Goal: Information Seeking & Learning: Check status

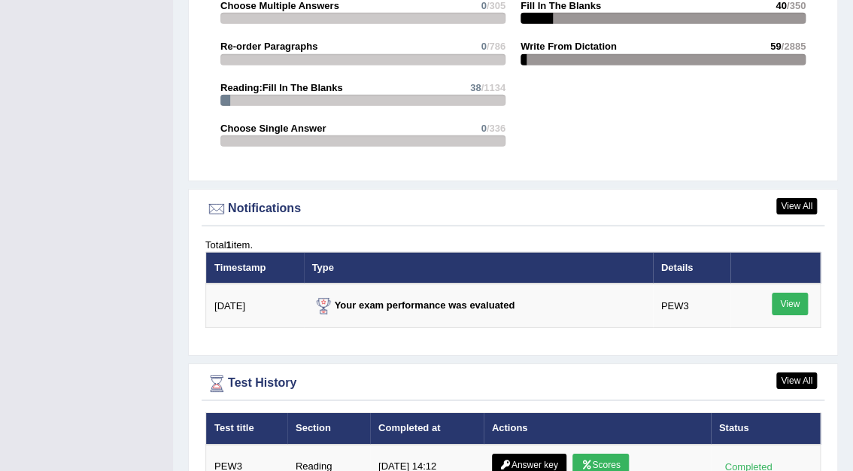
scroll to position [1682, 0]
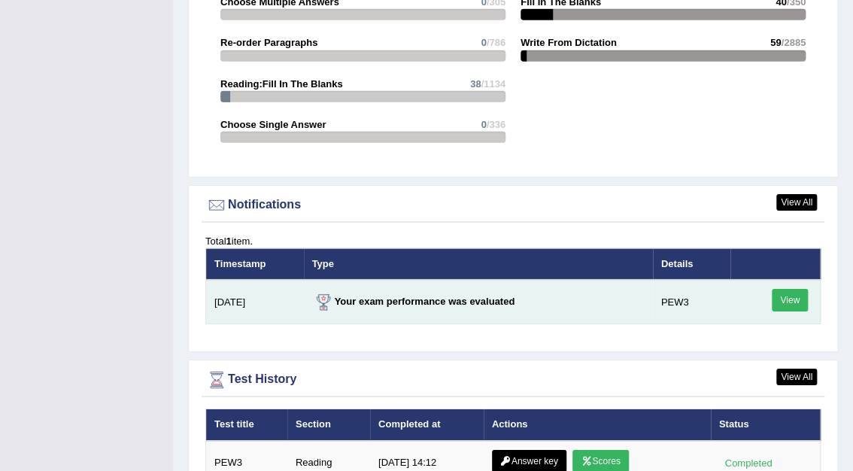
click at [786, 289] on link "View" at bounding box center [789, 300] width 36 height 23
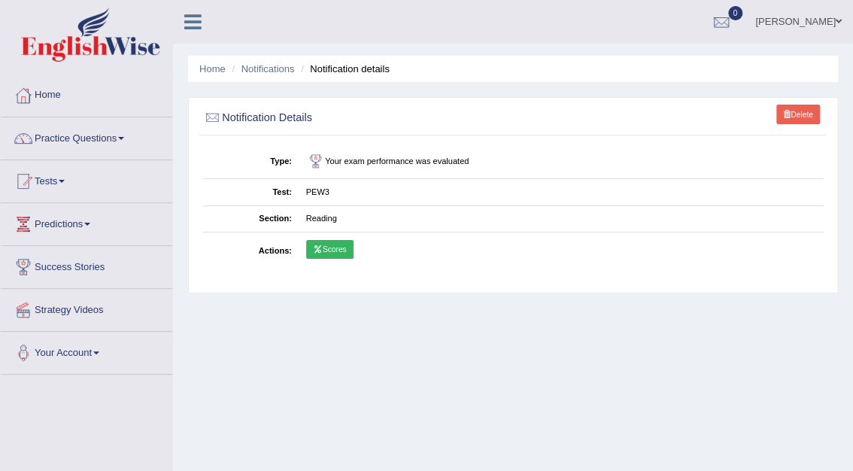
click at [340, 248] on link "Scores" at bounding box center [329, 250] width 47 height 20
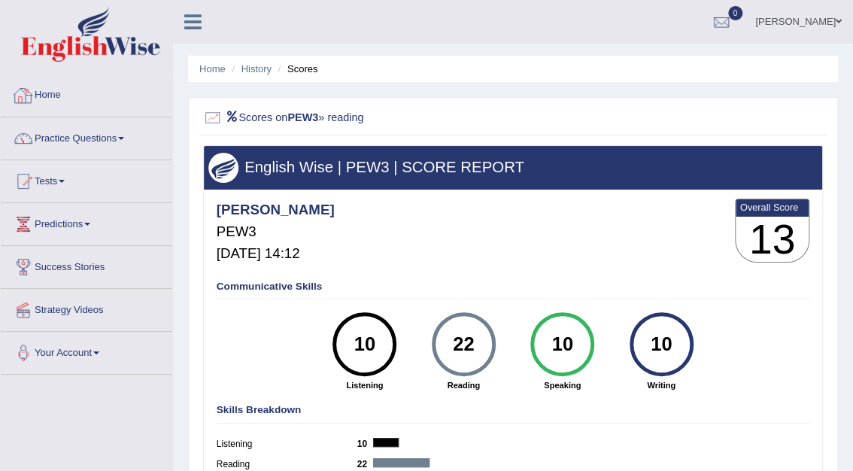
click at [53, 93] on link "Home" at bounding box center [86, 93] width 171 height 38
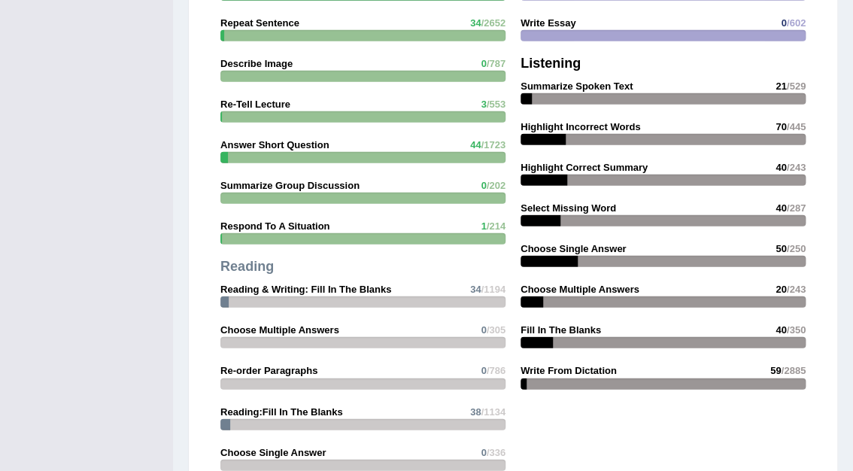
scroll to position [2021, 0]
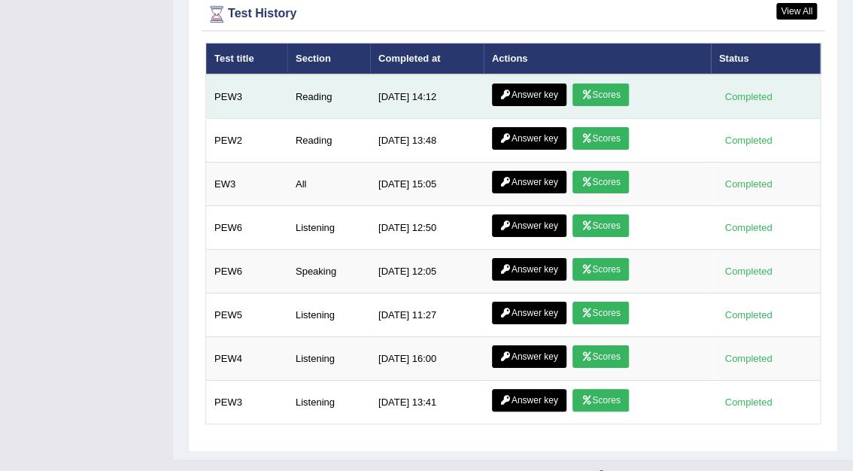
click at [541, 83] on link "Answer key" at bounding box center [529, 94] width 74 height 23
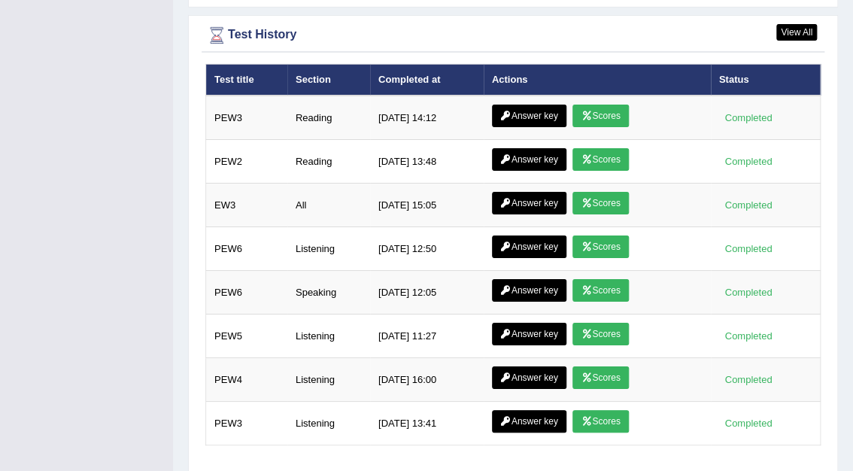
scroll to position [1997, 0]
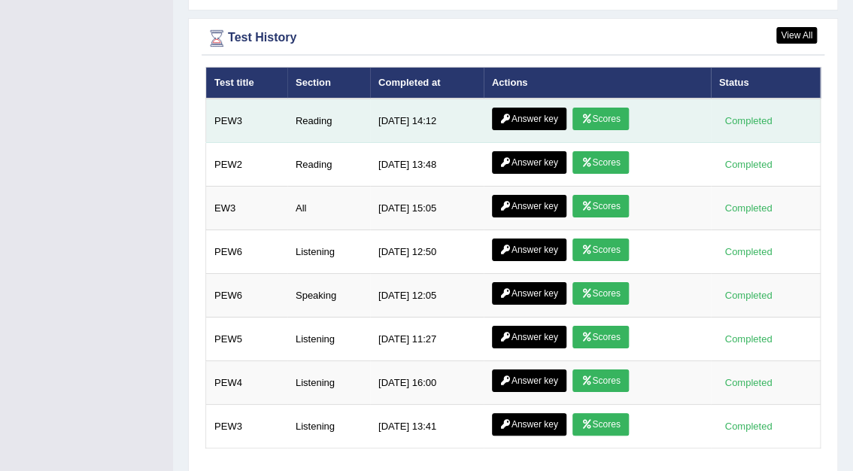
click at [606, 108] on link "Scores" at bounding box center [600, 119] width 56 height 23
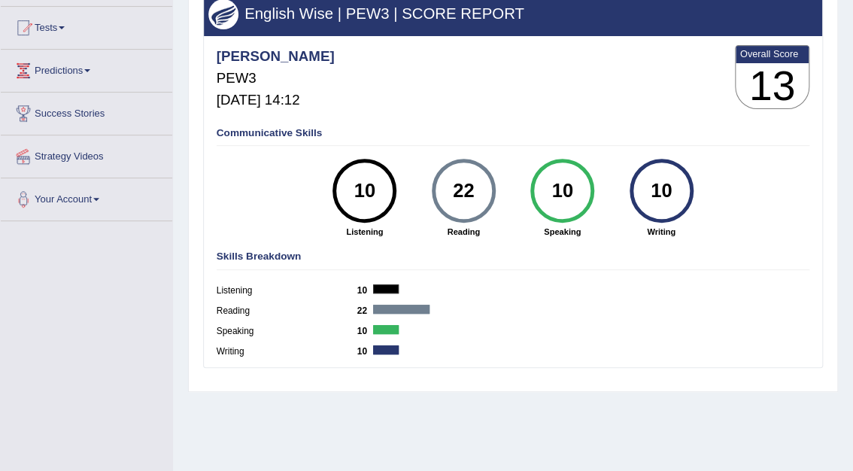
scroll to position [185, 0]
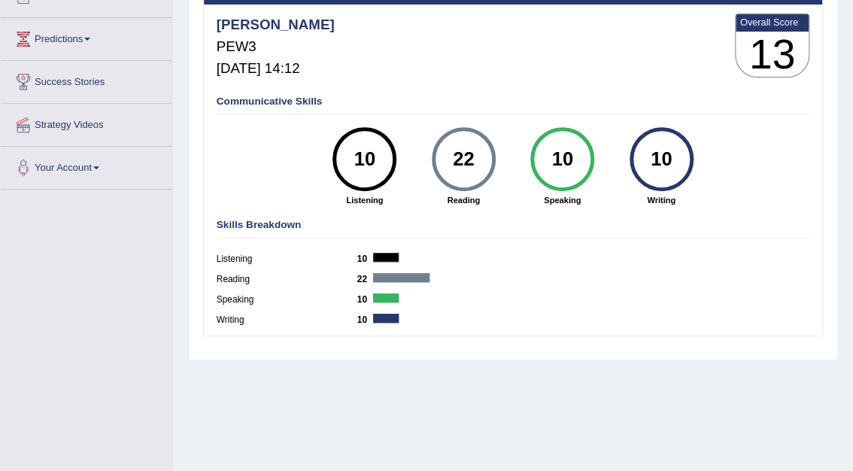
drag, startPoint x: 856, startPoint y: 113, endPoint x: 767, endPoint y: 46, distance: 111.1
click at [767, 46] on h3 "13" at bounding box center [772, 55] width 74 height 46
click at [368, 167] on div "10" at bounding box center [364, 159] width 47 height 54
click at [374, 256] on div at bounding box center [386, 257] width 26 height 9
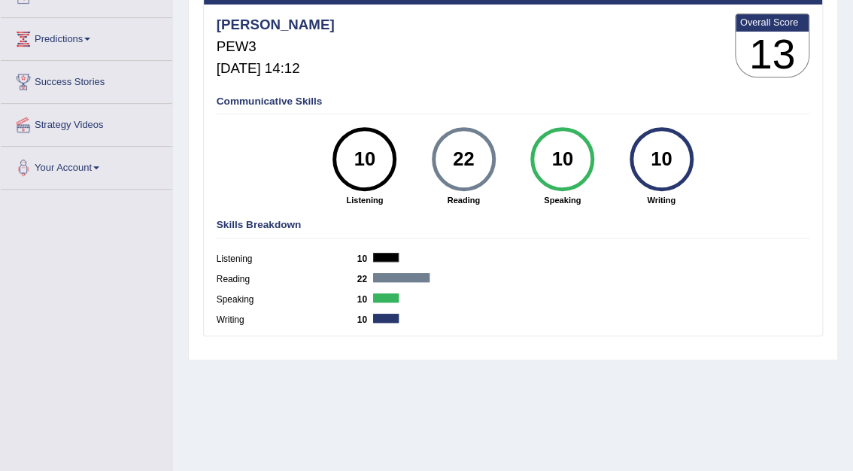
click at [244, 259] on label "Listening" at bounding box center [287, 260] width 141 height 14
click at [484, 159] on div "22" at bounding box center [463, 159] width 47 height 54
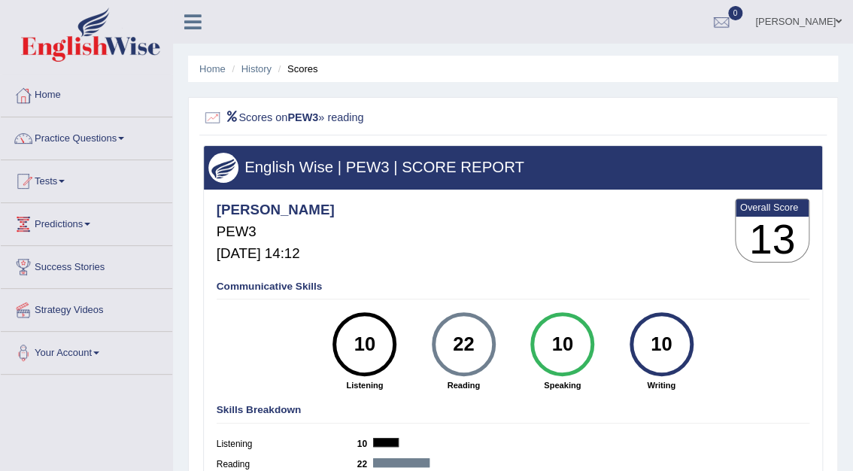
drag, startPoint x: 50, startPoint y: 183, endPoint x: 62, endPoint y: 177, distance: 12.4
click at [62, 177] on link "Tests" at bounding box center [86, 179] width 171 height 38
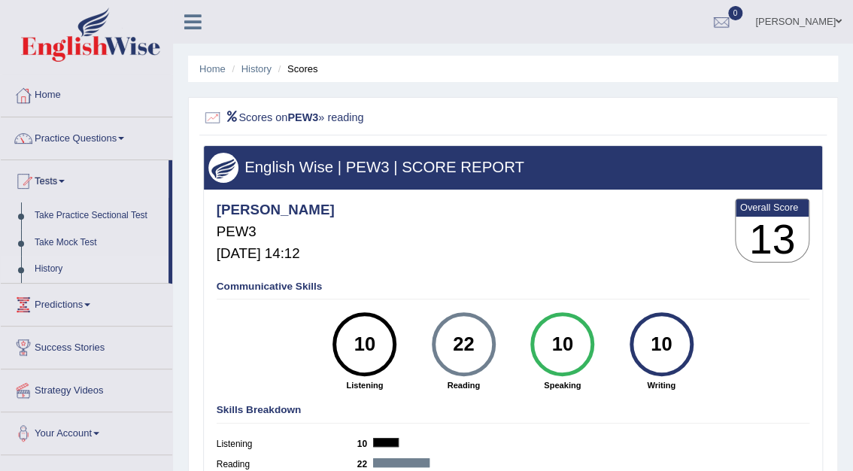
click at [41, 271] on link "History" at bounding box center [98, 269] width 141 height 27
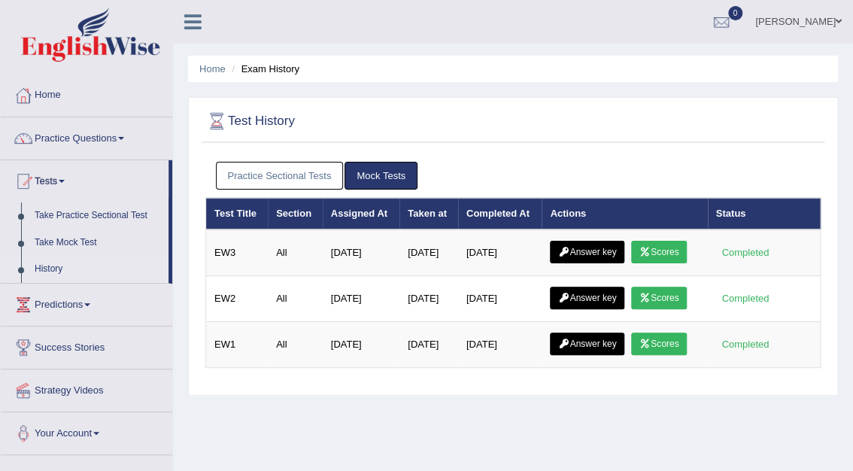
click at [361, 175] on link "Mock Tests" at bounding box center [380, 176] width 73 height 28
click at [391, 176] on link "Mock Tests" at bounding box center [380, 176] width 73 height 28
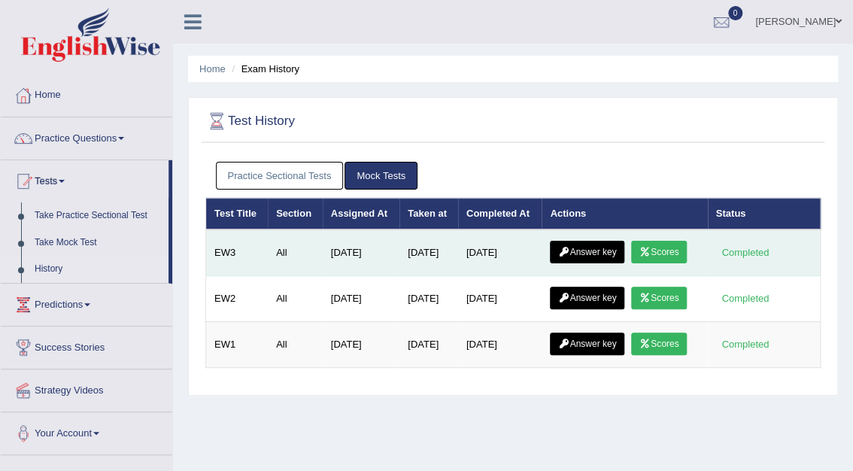
click at [656, 251] on link "Scores" at bounding box center [659, 252] width 56 height 23
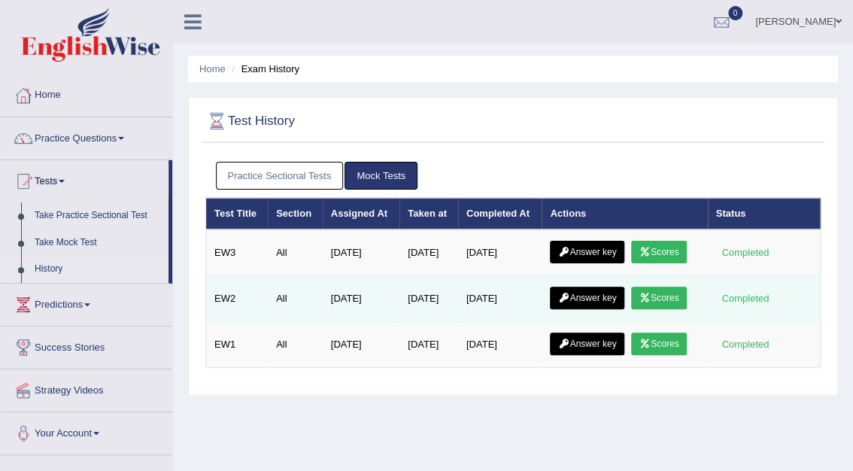
click at [648, 301] on link "Scores" at bounding box center [659, 297] width 56 height 23
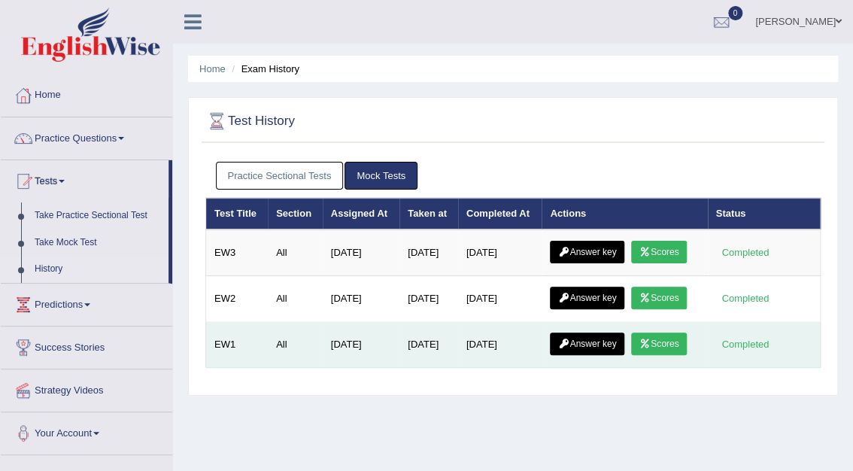
click at [652, 337] on link "Scores" at bounding box center [659, 343] width 56 height 23
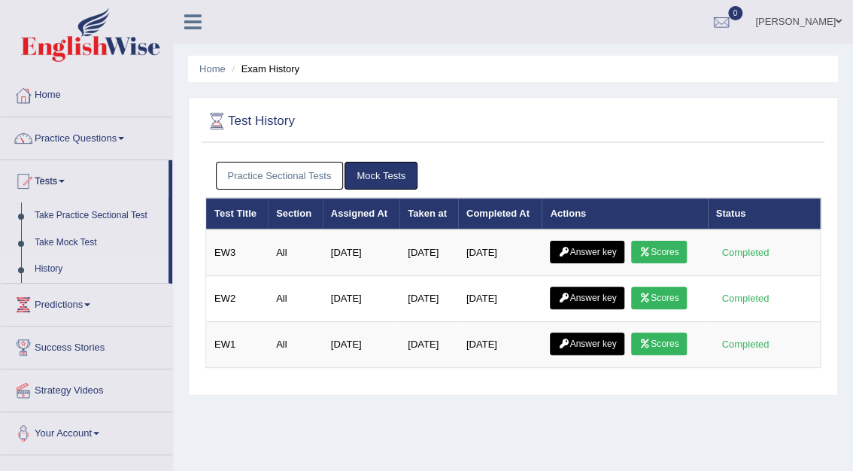
click at [303, 172] on link "Practice Sectional Tests" at bounding box center [280, 176] width 128 height 28
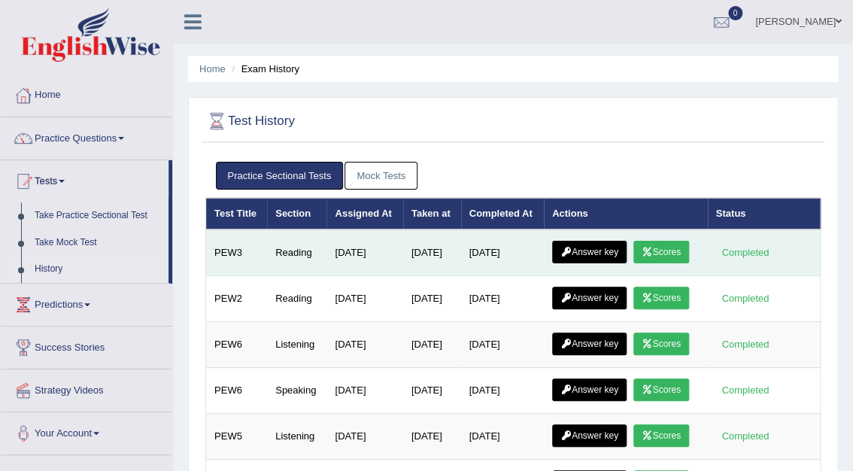
click at [306, 248] on td "Reading" at bounding box center [296, 252] width 59 height 47
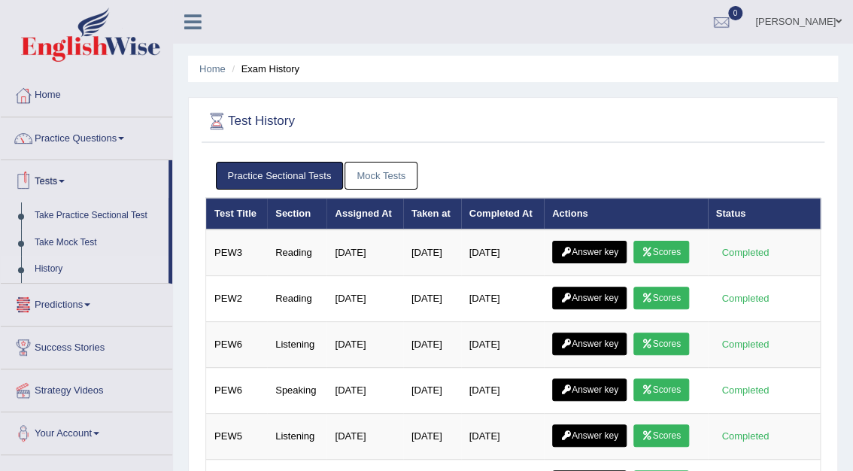
click at [78, 306] on link "Predictions" at bounding box center [86, 302] width 171 height 38
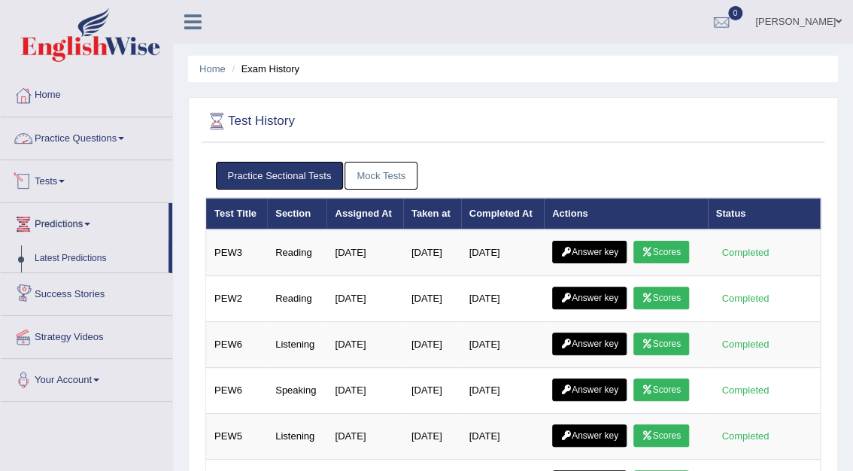
click at [73, 135] on link "Practice Questions" at bounding box center [86, 136] width 171 height 38
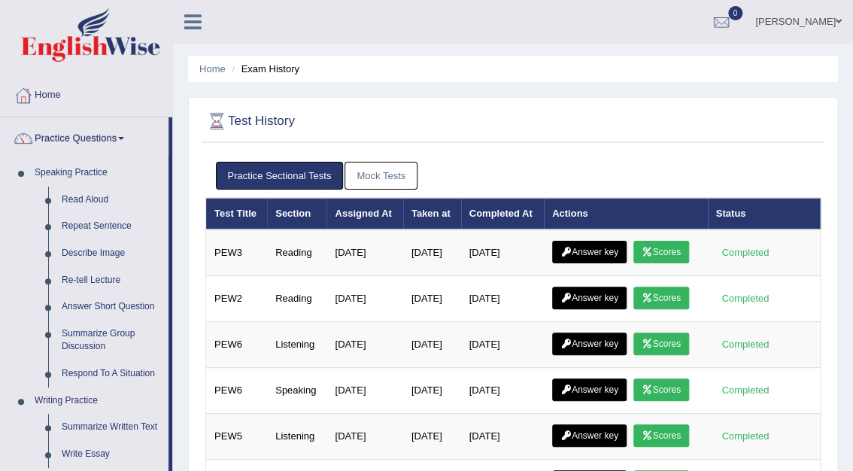
click at [832, 25] on link "[PERSON_NAME]" at bounding box center [798, 19] width 109 height 39
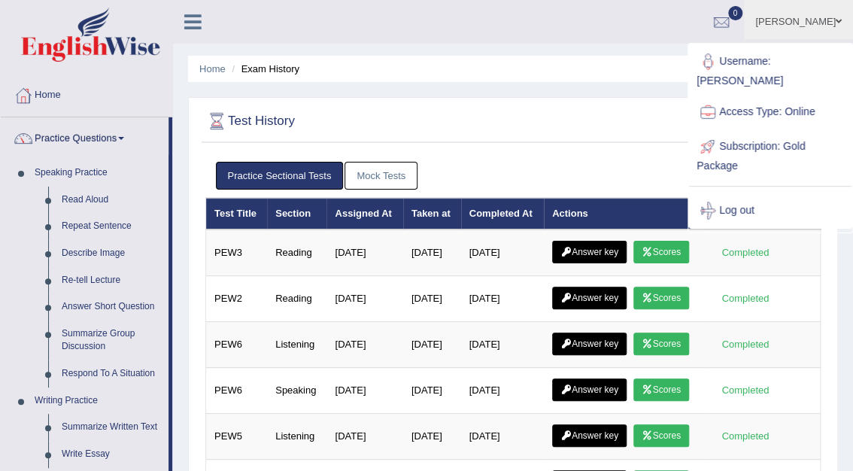
click at [741, 132] on link "Subscription: Gold Package" at bounding box center [770, 154] width 162 height 50
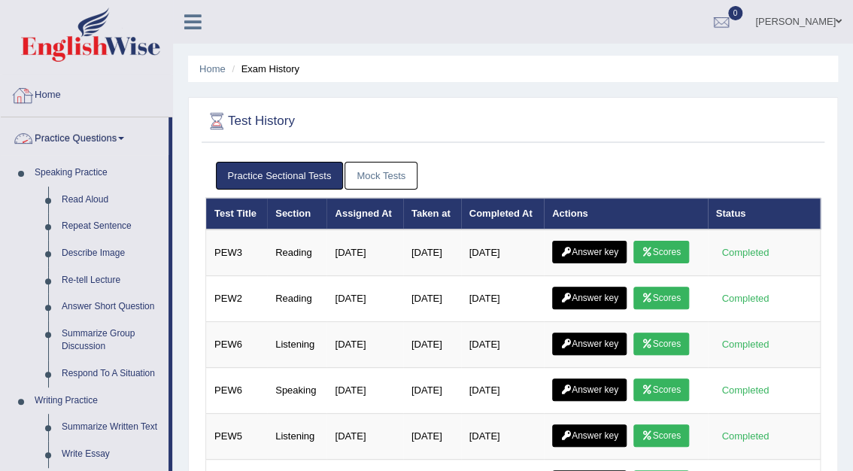
click at [51, 92] on link "Home" at bounding box center [86, 93] width 171 height 38
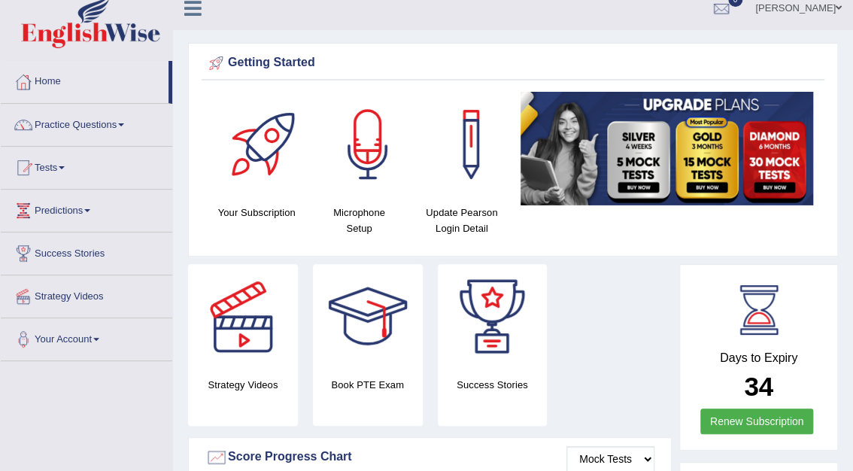
scroll to position [17, 0]
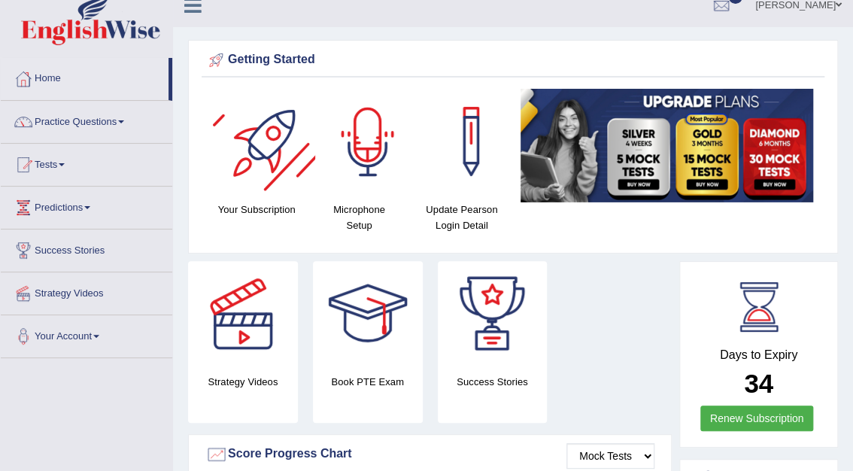
click at [256, 152] on div at bounding box center [265, 141] width 105 height 105
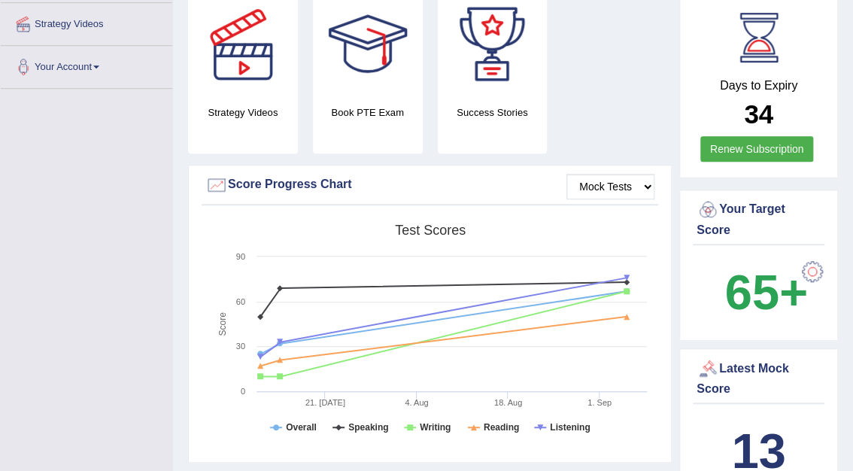
scroll to position [12, 0]
